Goal: Task Accomplishment & Management: Complete application form

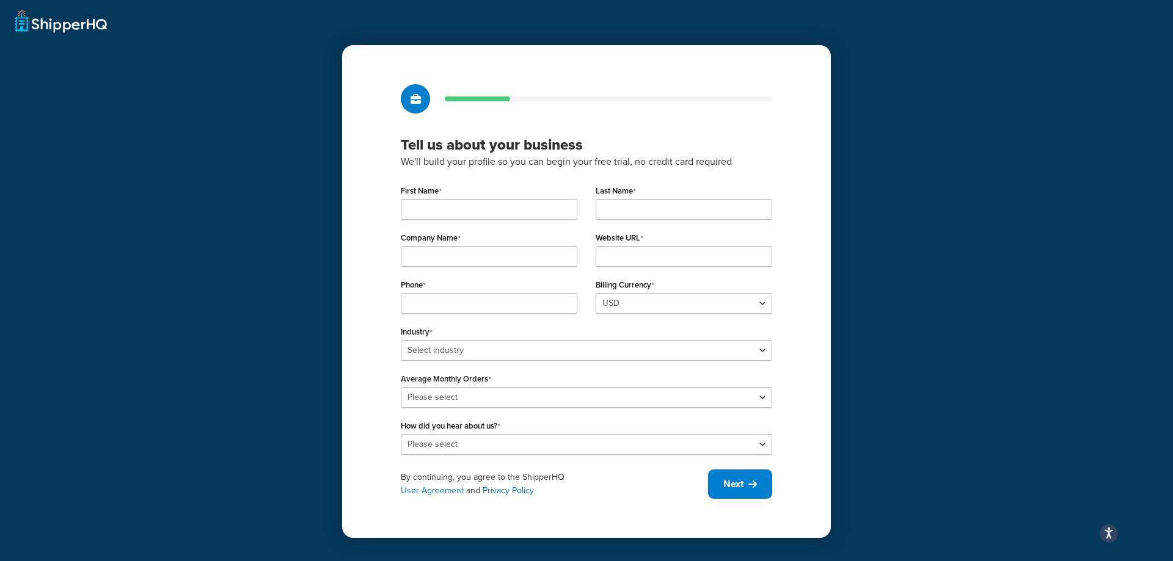
click at [37, 23] on div "Tell us about your business We'll build your profile so you can begin your free…" at bounding box center [586, 280] width 1173 height 561
click at [1112, 530] on icon "Open accessiBe: accessibility options, statement and help" at bounding box center [1109, 533] width 10 height 13
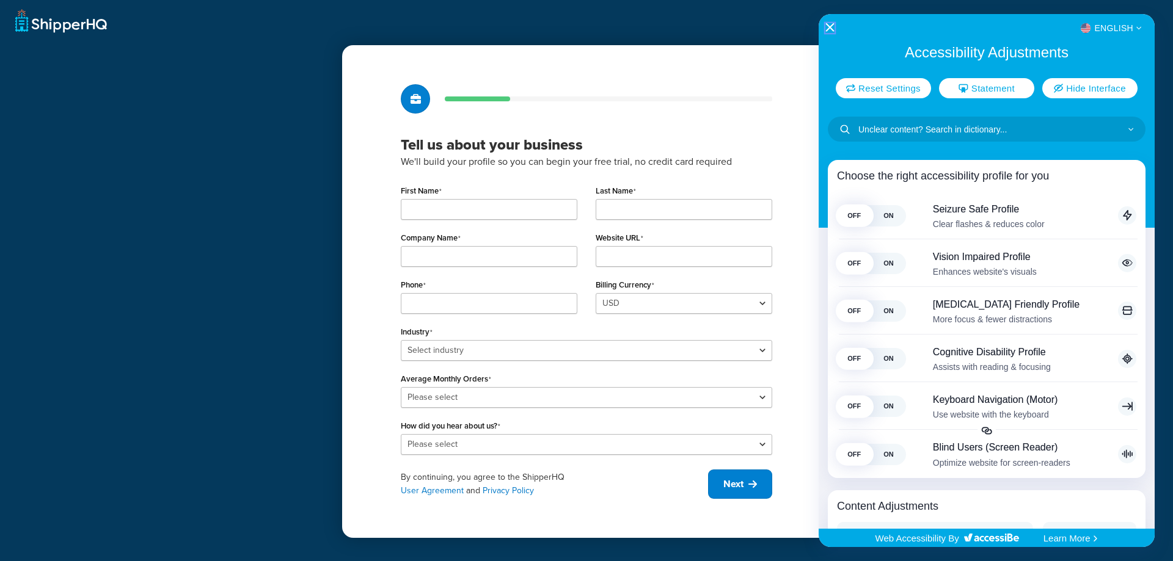
click at [829, 23] on icon "Close Accessibility Interface" at bounding box center [829, 27] width 9 height 9
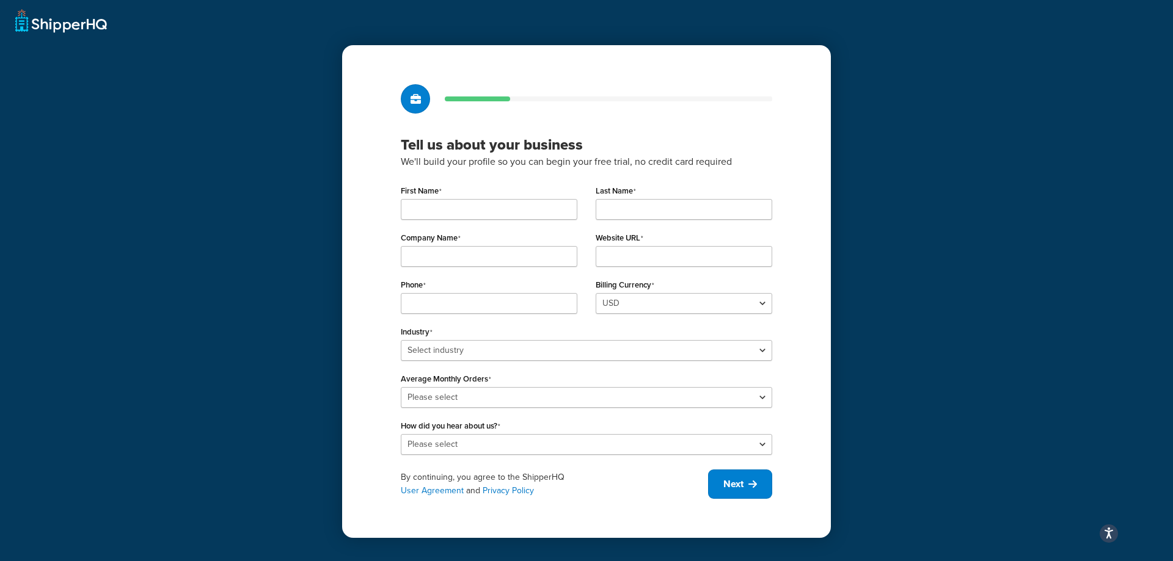
click at [40, 26] on div "Tell us about your business We'll build your profile so you can begin your free…" at bounding box center [586, 280] width 1173 height 561
click at [421, 98] on div at bounding box center [415, 98] width 29 height 29
click at [420, 98] on icon at bounding box center [415, 99] width 10 height 10
click at [418, 98] on icon at bounding box center [415, 99] width 10 height 10
